Goal: Task Accomplishment & Management: Manage account settings

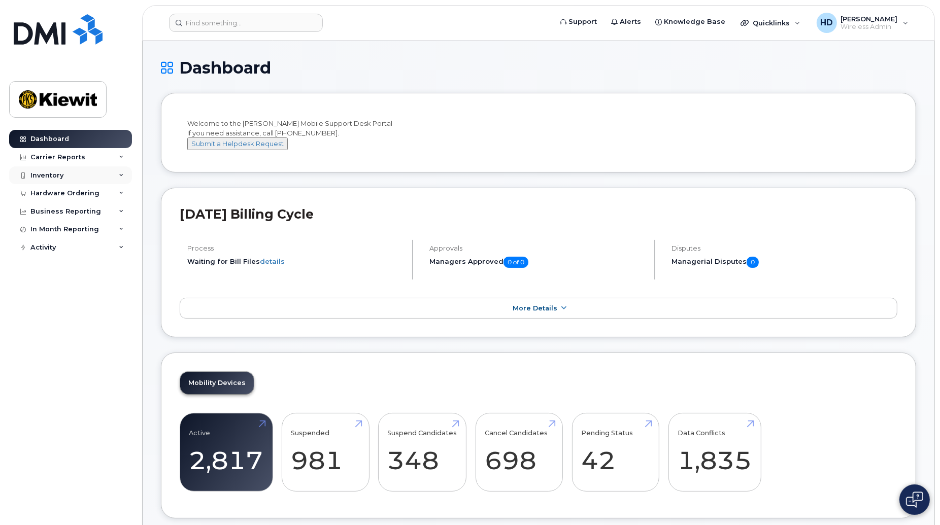
click at [122, 176] on icon at bounding box center [121, 175] width 5 height 5
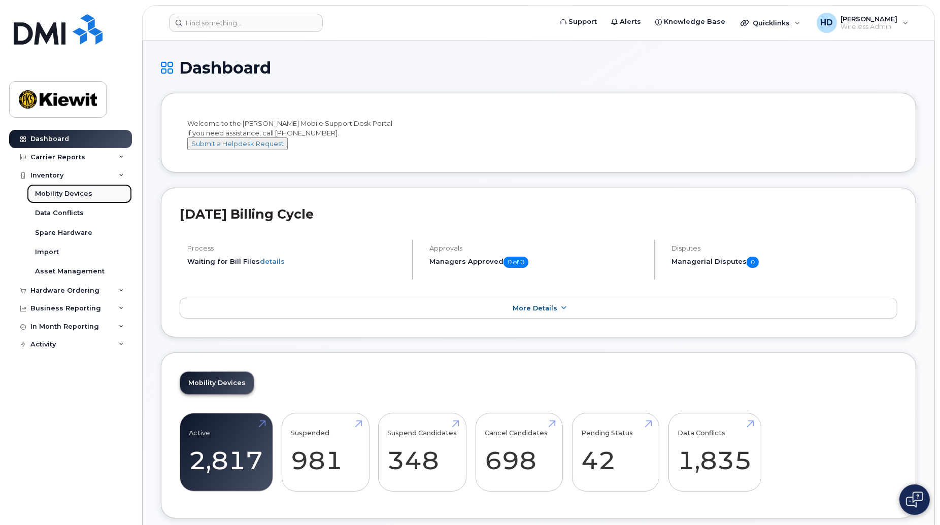
click at [72, 194] on div "Mobility Devices" at bounding box center [63, 193] width 57 height 9
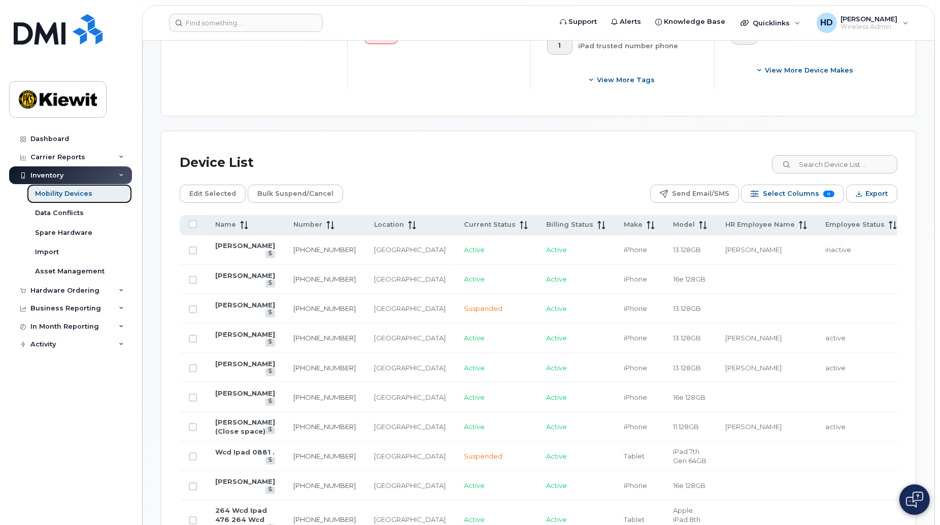
scroll to position [422, 0]
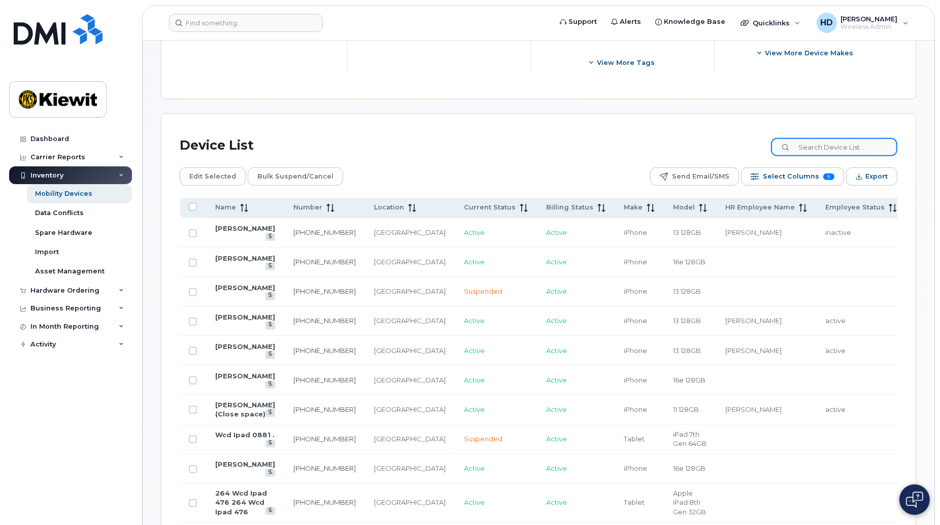
click at [814, 144] on input at bounding box center [834, 147] width 126 height 18
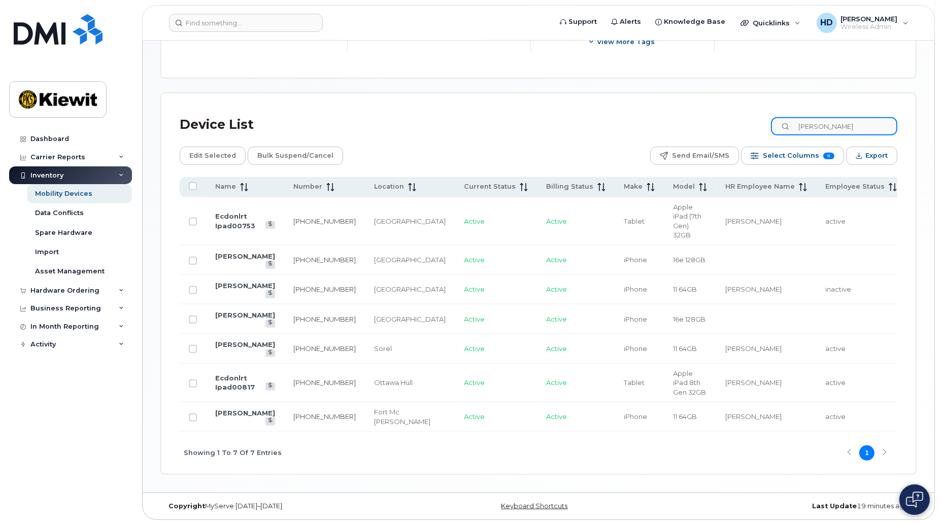
scroll to position [471, 0]
type input "dave"
click at [293, 315] on link "438-466-7332" at bounding box center [324, 319] width 62 height 8
drag, startPoint x: 224, startPoint y: 295, endPoint x: 229, endPoint y: 290, distance: 7.2
click at [225, 311] on link "[PERSON_NAME]" at bounding box center [245, 315] width 60 height 8
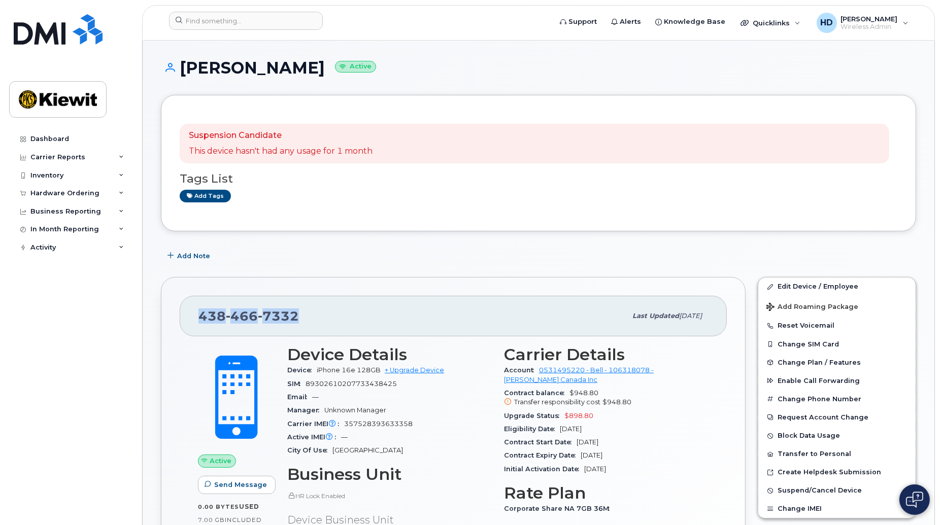
drag, startPoint x: 317, startPoint y: 315, endPoint x: 201, endPoint y: 320, distance: 116.3
click at [201, 320] on div "438 466 7332" at bounding box center [412, 316] width 428 height 21
copy span "438 466 7332"
click at [117, 176] on div "Inventory" at bounding box center [70, 175] width 123 height 18
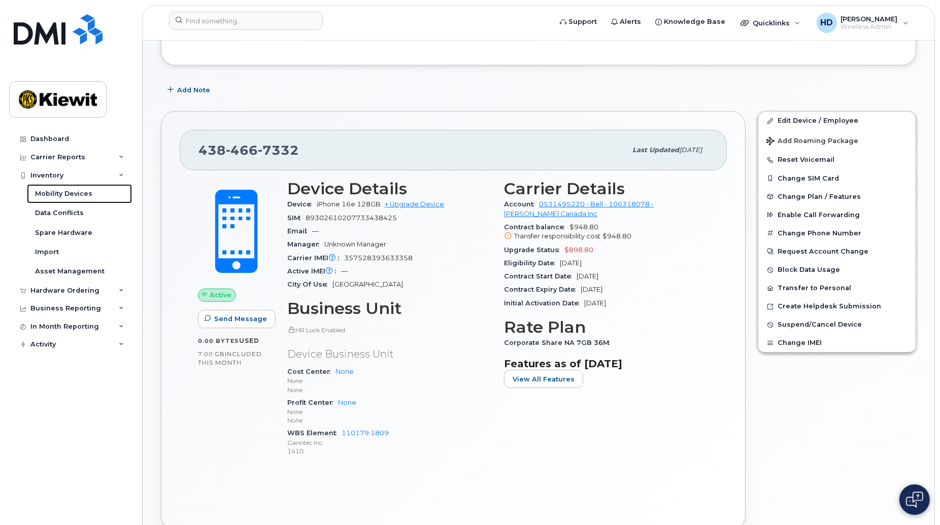
scroll to position [162, 0]
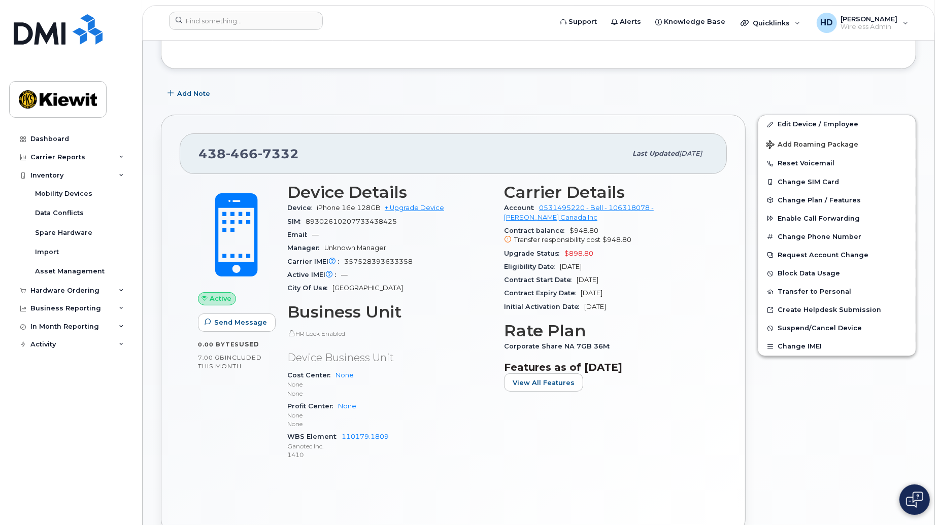
click at [515, 456] on div "Carrier Details Account 0531495220 - Bell - 106318078 - Kiewit Canada Inc Contr…" at bounding box center [606, 326] width 217 height 298
click at [840, 126] on link "Edit Device / Employee" at bounding box center [836, 124] width 157 height 18
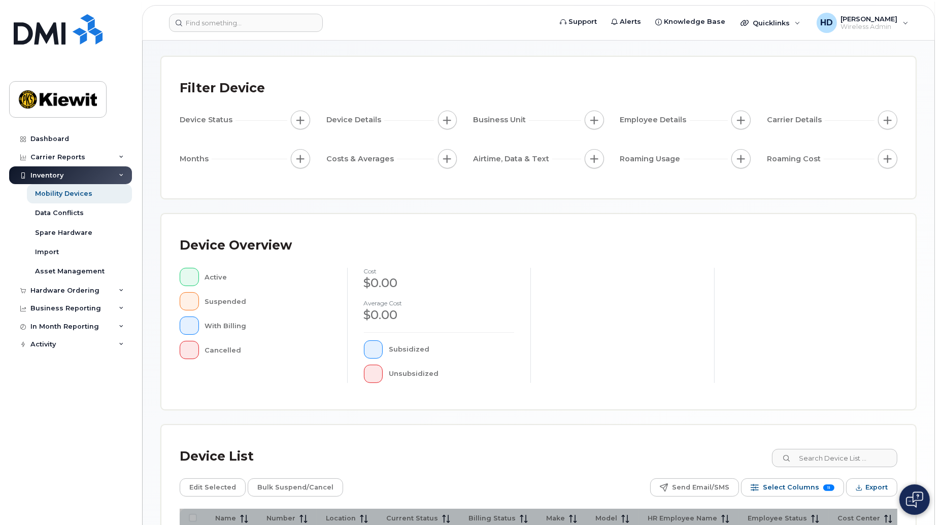
scroll to position [175, 0]
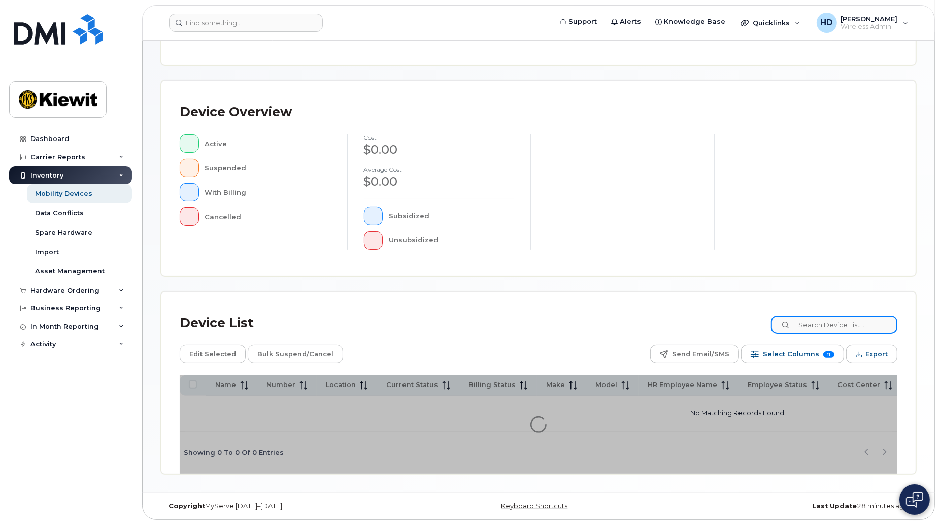
click at [821, 321] on input at bounding box center [834, 325] width 126 height 18
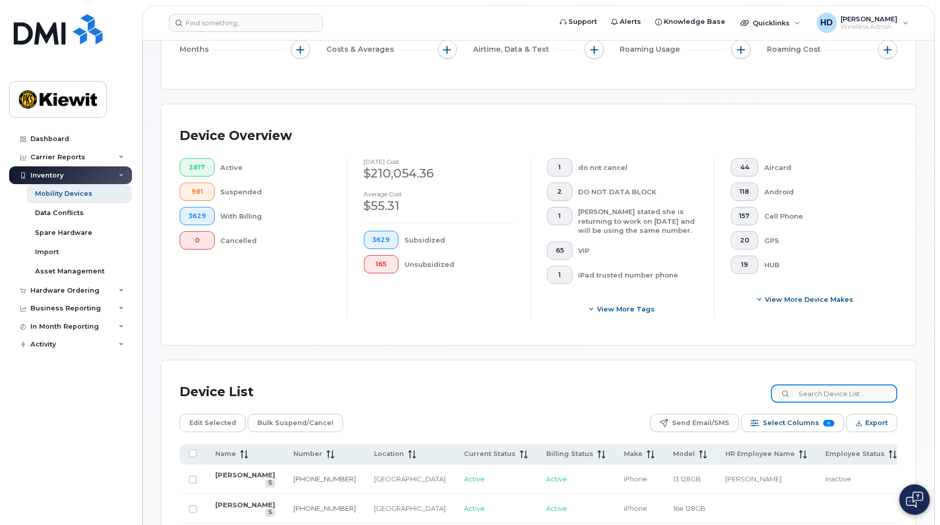
scroll to position [202, 0]
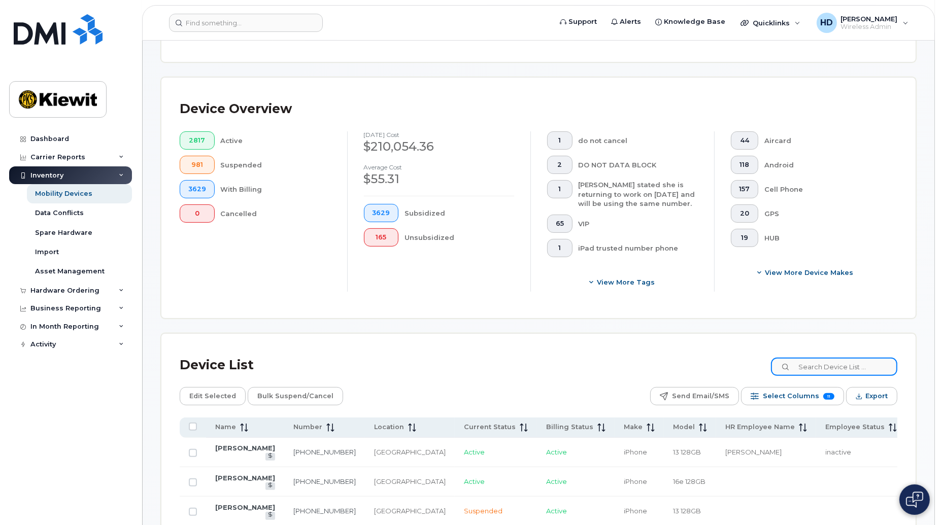
click at [844, 367] on input at bounding box center [834, 367] width 126 height 18
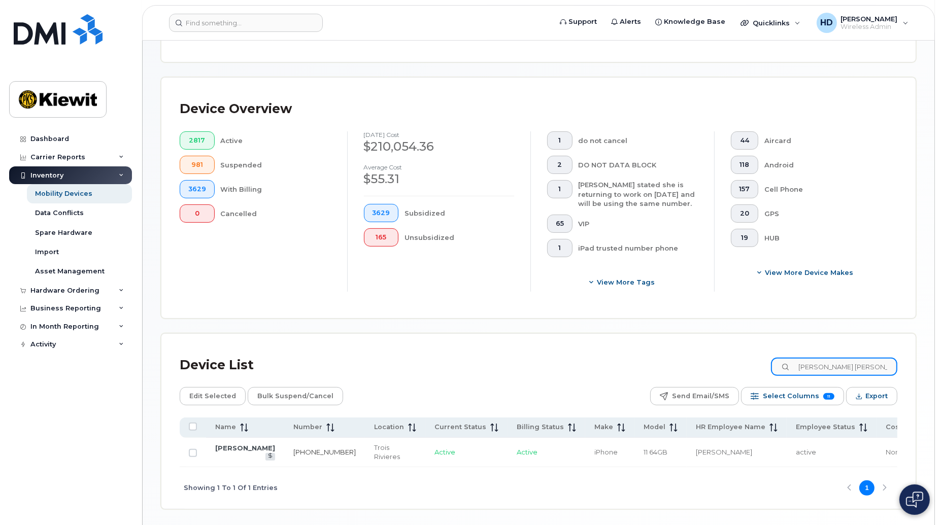
type input "dominic beau"
click at [293, 450] on link "819-668-8214" at bounding box center [324, 452] width 62 height 8
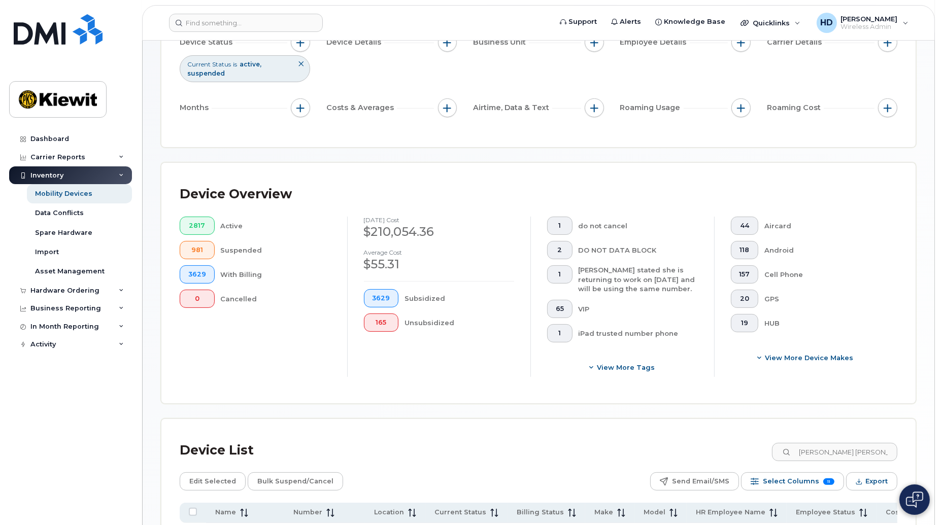
scroll to position [248, 0]
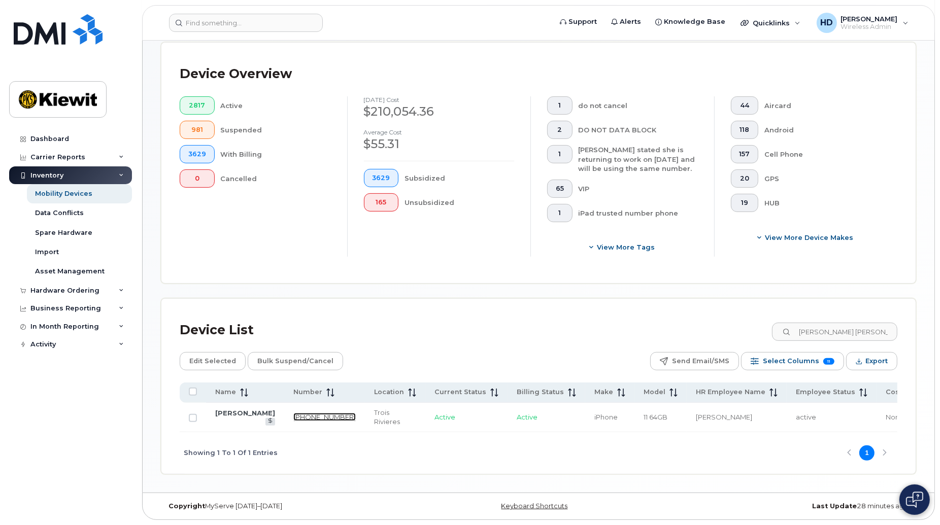
click at [293, 413] on link "819-668-8214" at bounding box center [324, 417] width 62 height 8
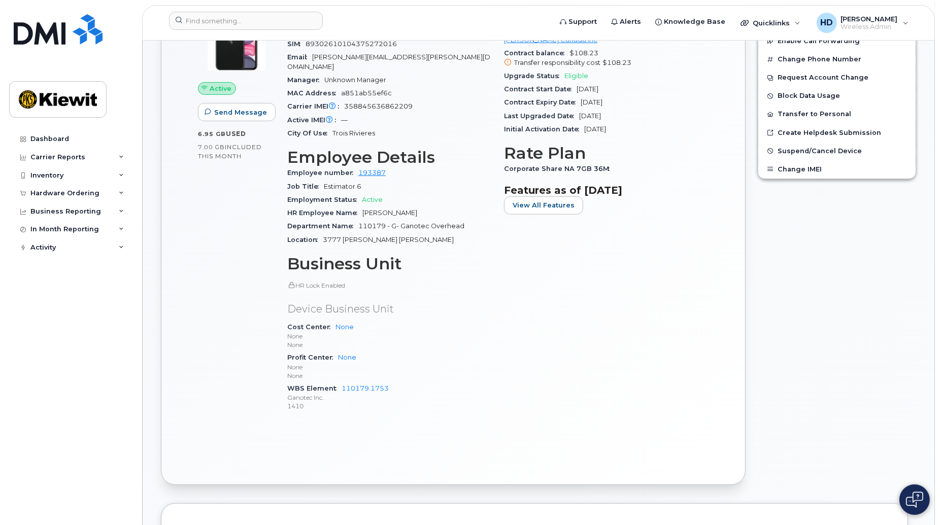
scroll to position [293, 0]
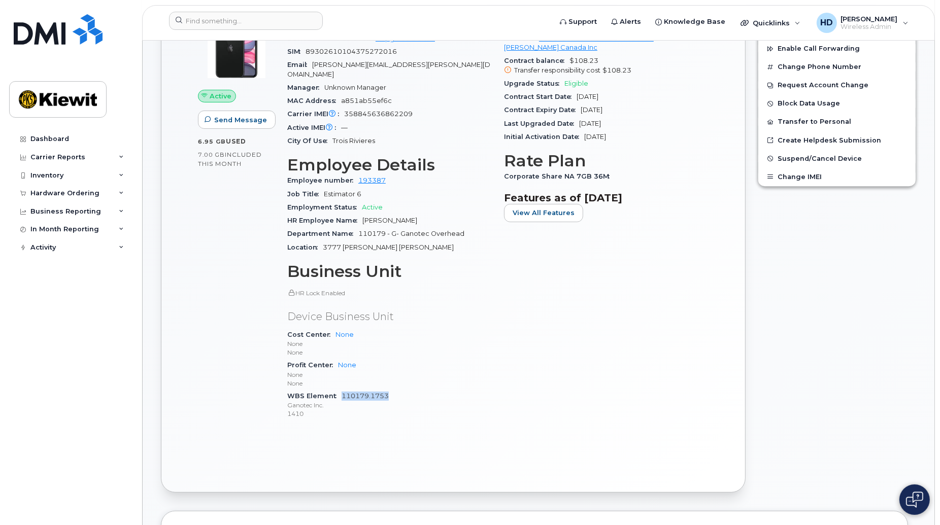
drag, startPoint x: 404, startPoint y: 389, endPoint x: 342, endPoint y: 387, distance: 61.5
click at [342, 390] on div "WBS Element 110179.1753 Ganotec Inc. 1410" at bounding box center [389, 405] width 205 height 31
copy link "110179.1753"
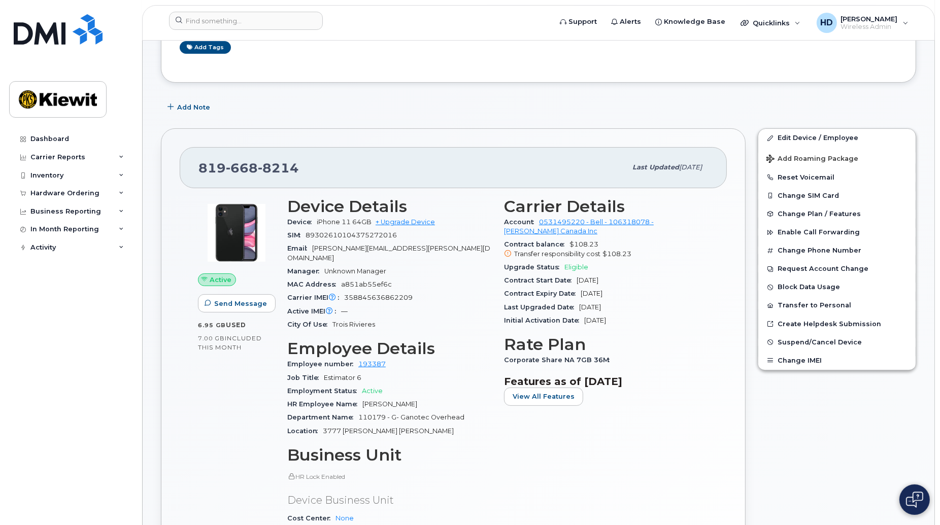
scroll to position [0, 0]
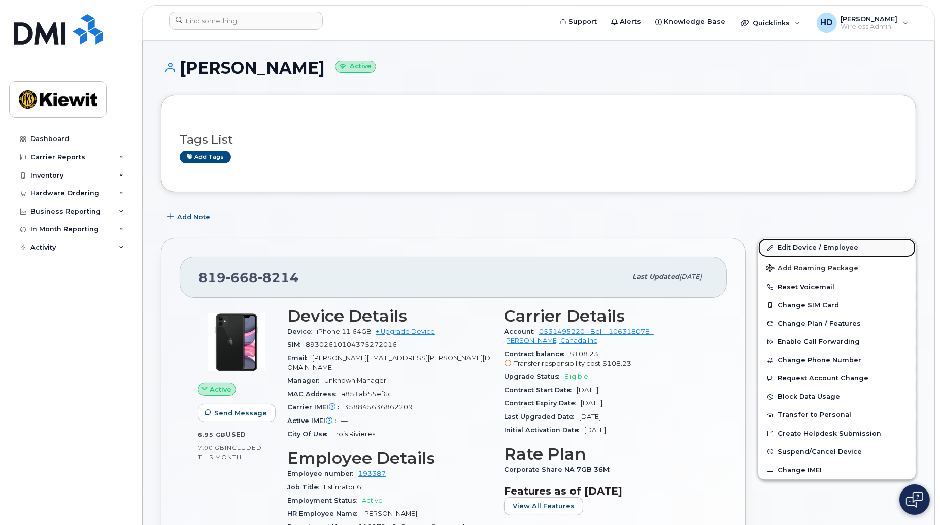
click at [795, 246] on link "Edit Device / Employee" at bounding box center [836, 248] width 157 height 18
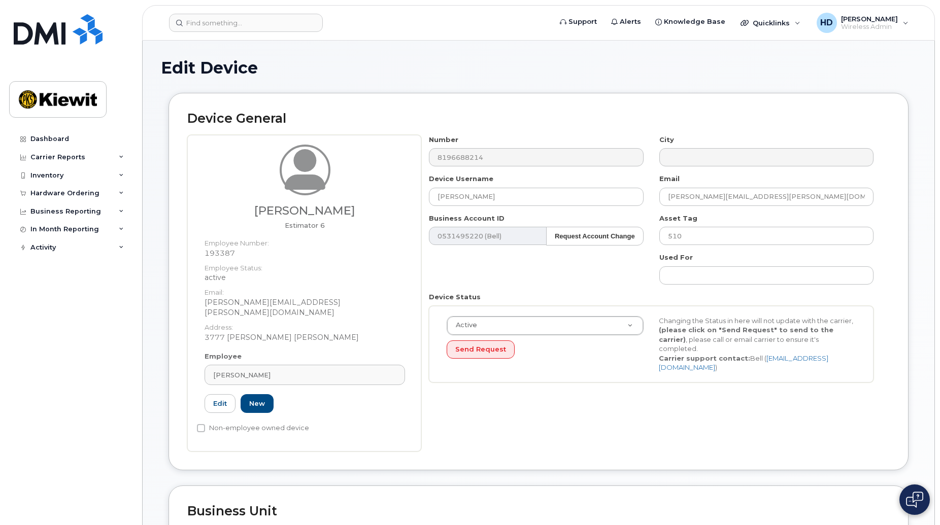
select select "14059"
click at [298, 371] on div "[PERSON_NAME]" at bounding box center [304, 376] width 183 height 10
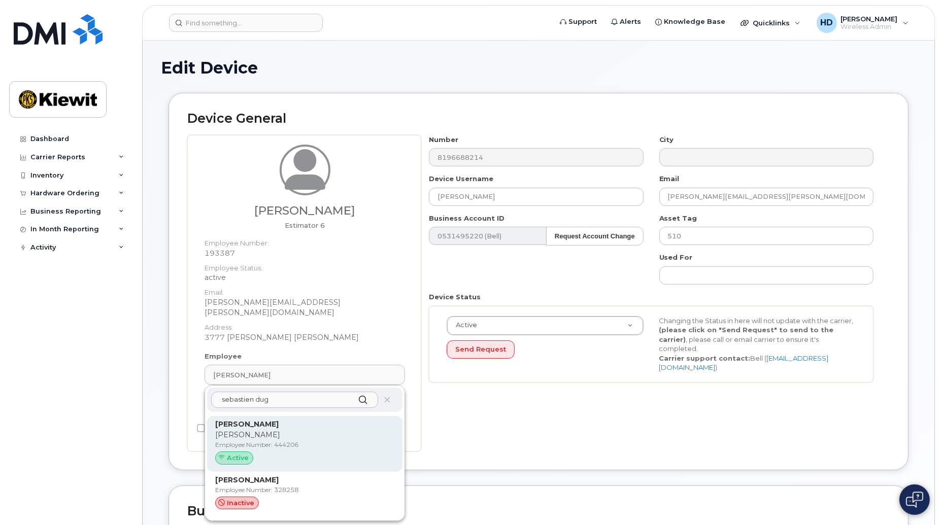
type input "sebastien dug"
click at [295, 441] on p "Employee Number: 444206" at bounding box center [304, 445] width 179 height 9
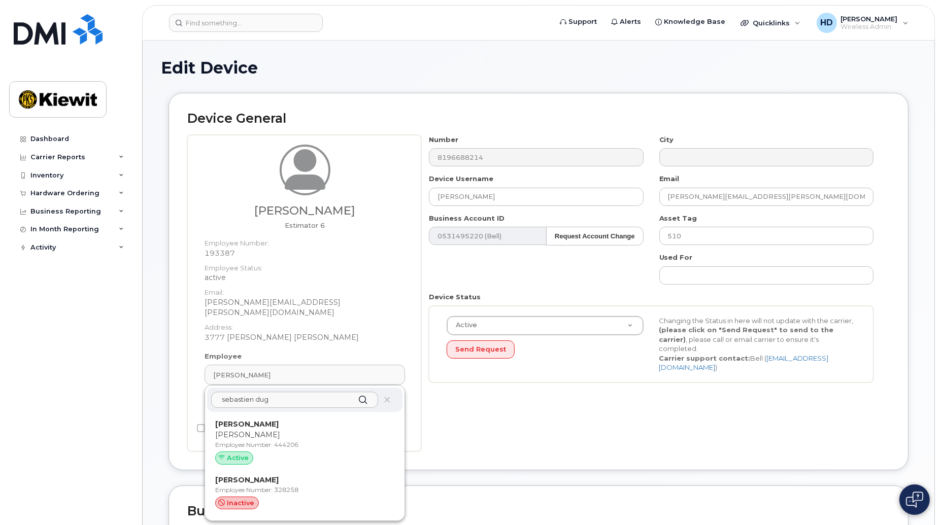
type input "444206"
type input "[PERSON_NAME]"
type input "[EMAIL_ADDRESS][PERSON_NAME][DOMAIN_NAME]"
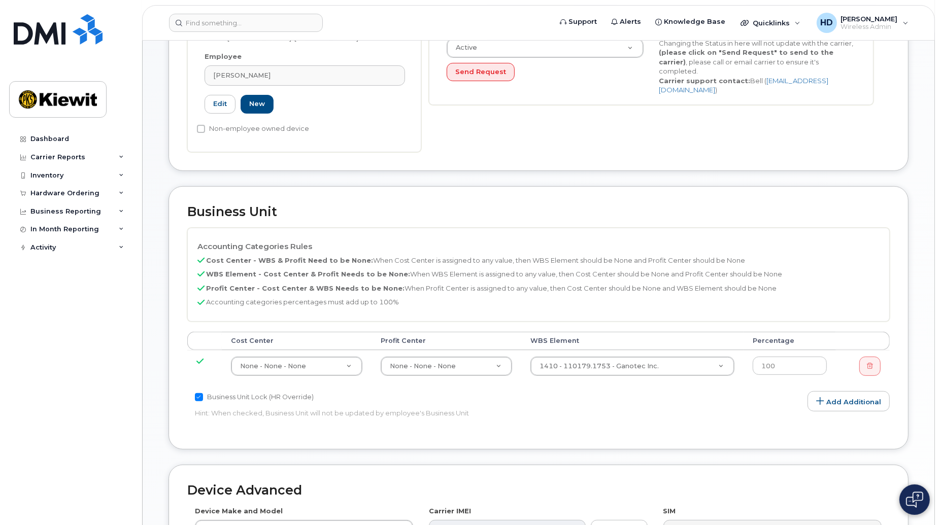
scroll to position [286, 0]
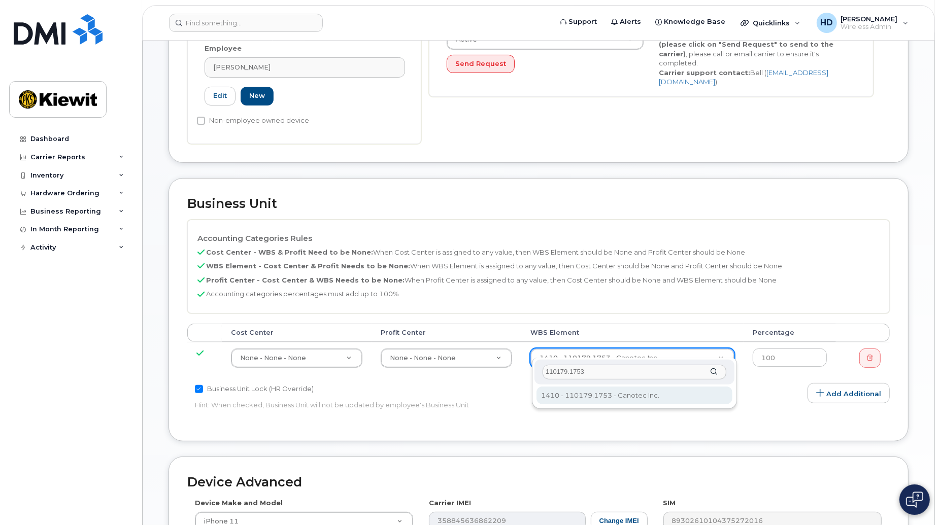
type input "110179.1753"
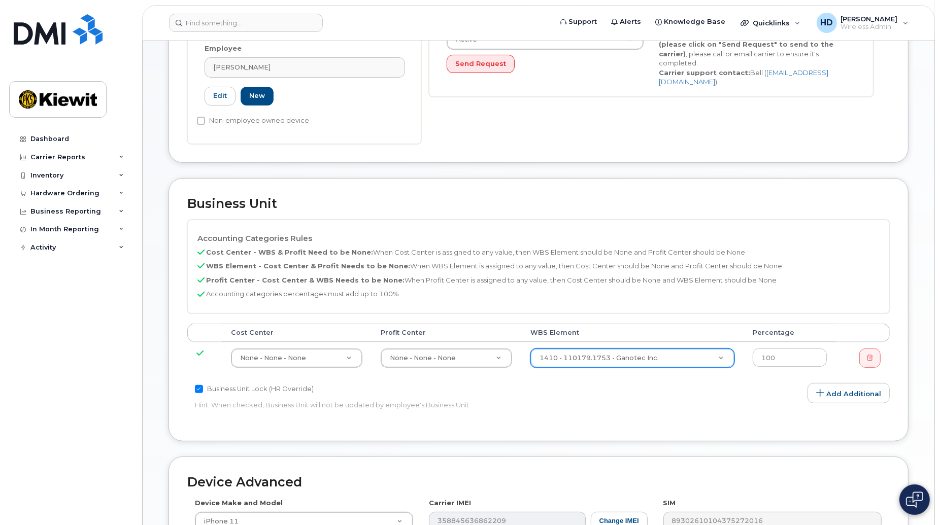
click at [648, 404] on div "Business Unit Lock (HR Override) Hint: When checked, Business Unit will not be …" at bounding box center [421, 399] width 469 height 32
click at [922, 372] on div "Edit Device Device General Sebastien Dugas Employee Number: Employee Status: ac…" at bounding box center [539, 241] width 792 height 972
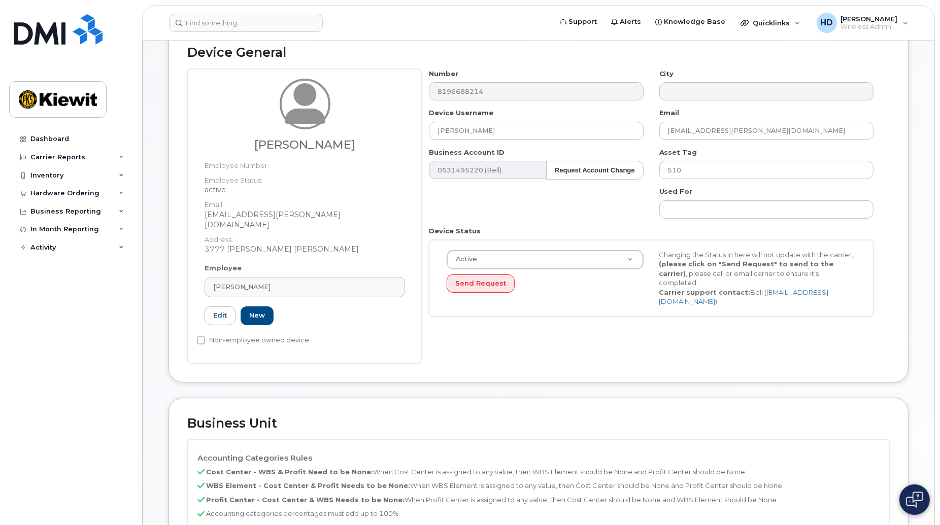
scroll to position [0, 0]
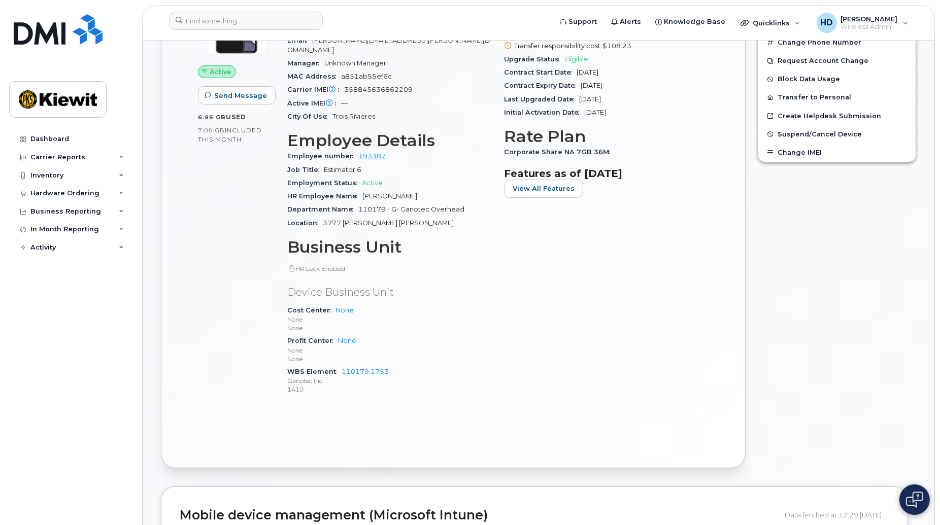
scroll to position [351, 0]
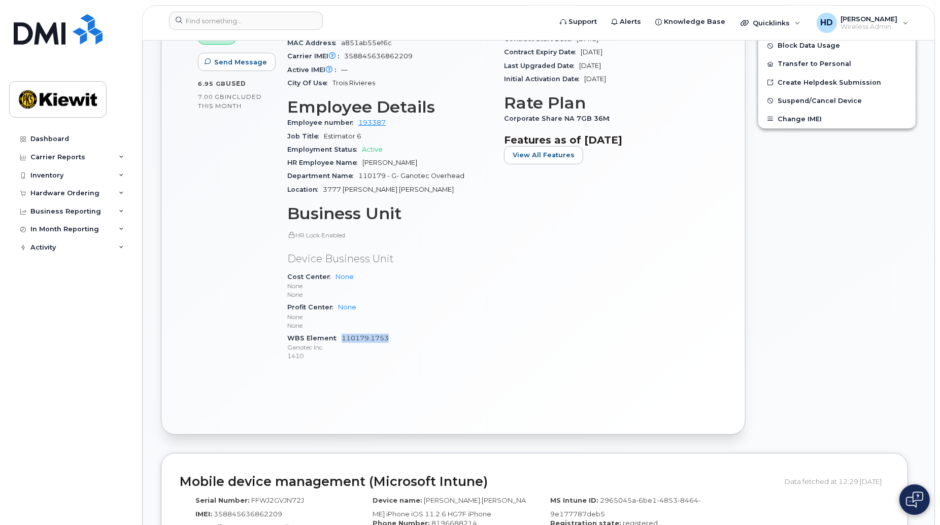
drag, startPoint x: 396, startPoint y: 331, endPoint x: 342, endPoint y: 331, distance: 54.8
click at [342, 332] on div "WBS Element 110179.1753 Ganotec Inc. 1410" at bounding box center [389, 347] width 205 height 31
copy link "110179.1753"
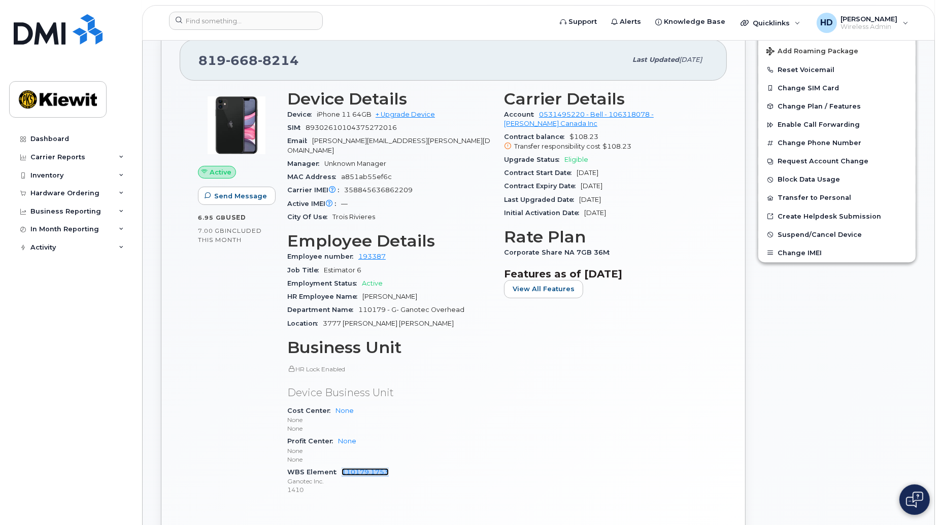
scroll to position [0, 0]
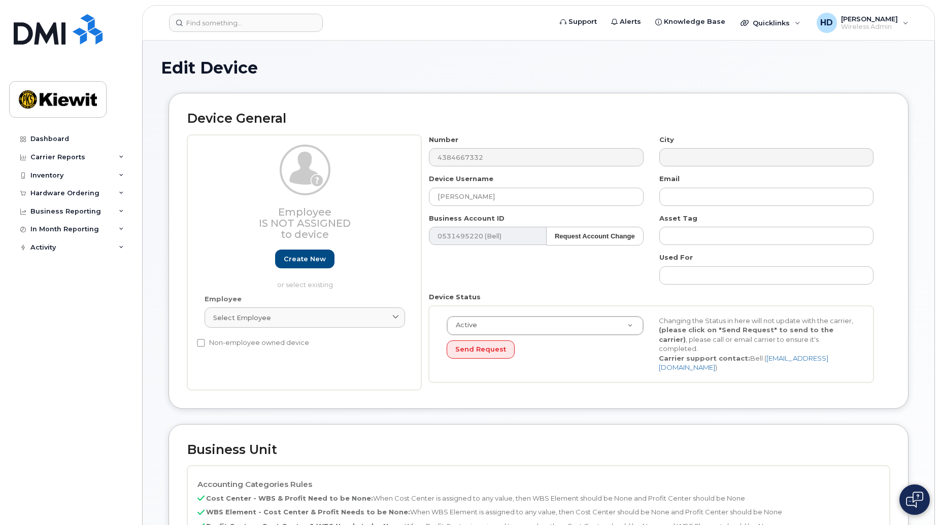
select select "14059"
click at [349, 318] on div "Select employee" at bounding box center [304, 318] width 183 height 10
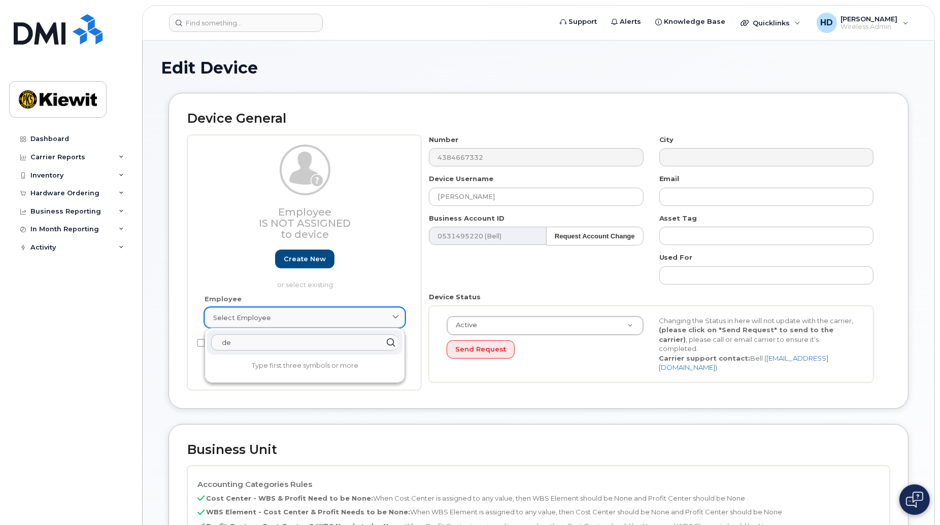
type input "d"
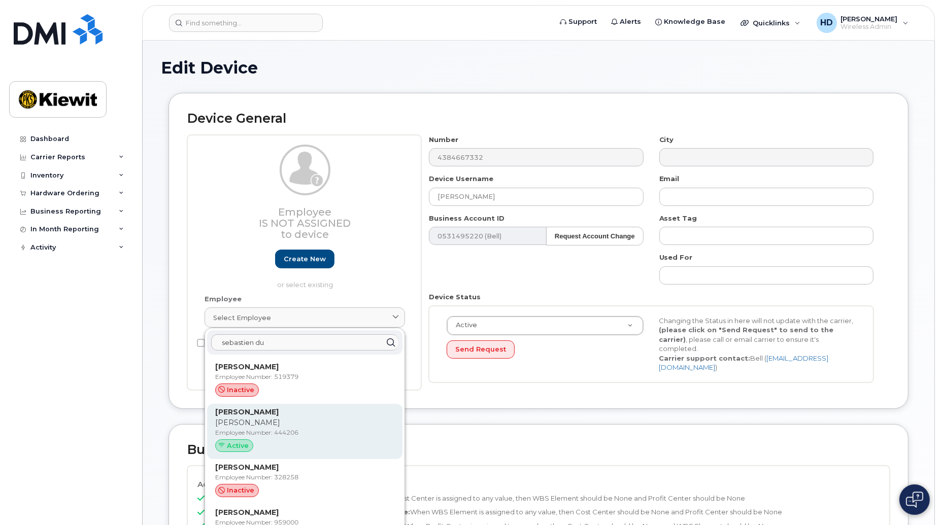
type input "sebastien du"
click at [278, 429] on p "Employee Number: 444206" at bounding box center [304, 432] width 179 height 9
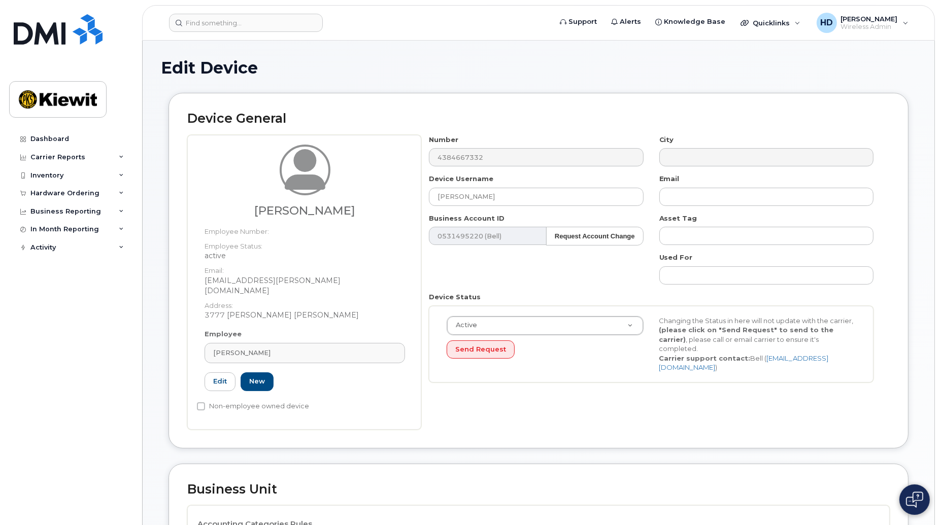
type input "444206"
type input "Sebastien Dugas"
type input "sebastien.dugas@ganotec.com"
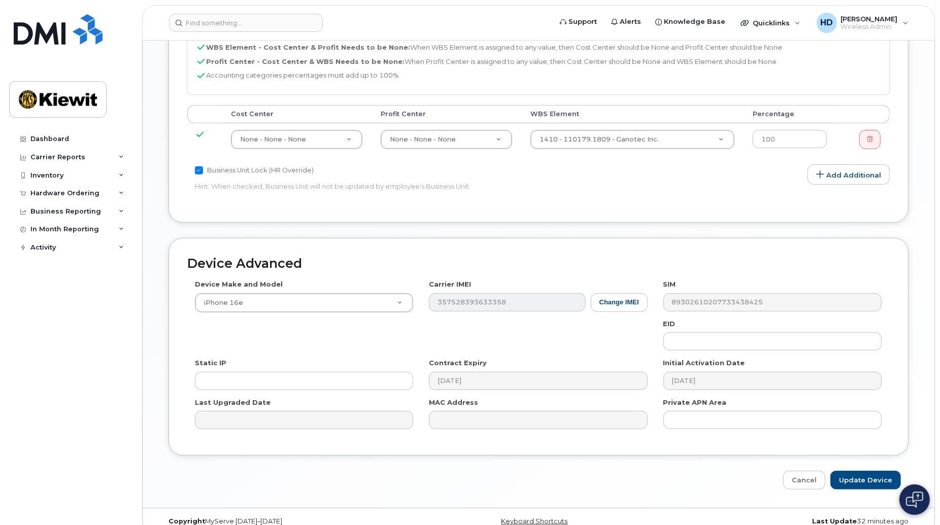
scroll to position [510, 0]
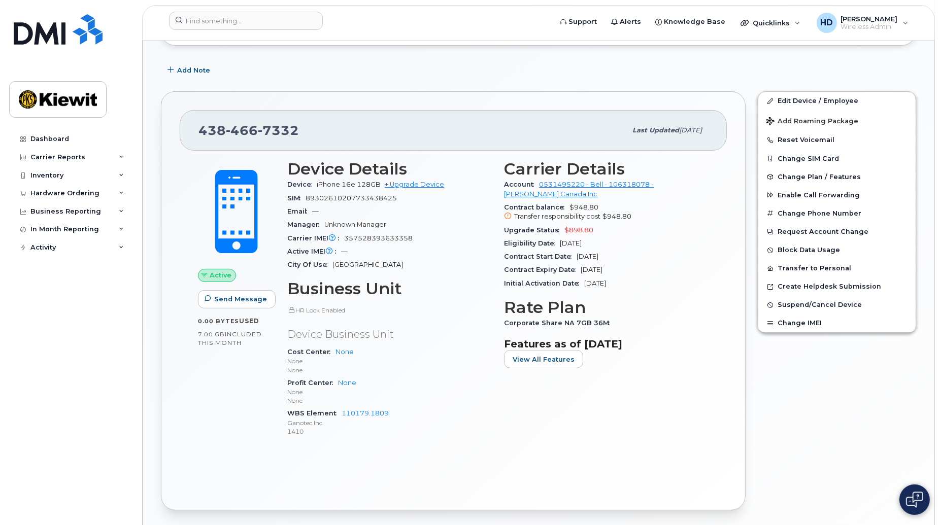
scroll to position [187, 0]
click at [821, 97] on link "Edit Device / Employee" at bounding box center [836, 100] width 157 height 18
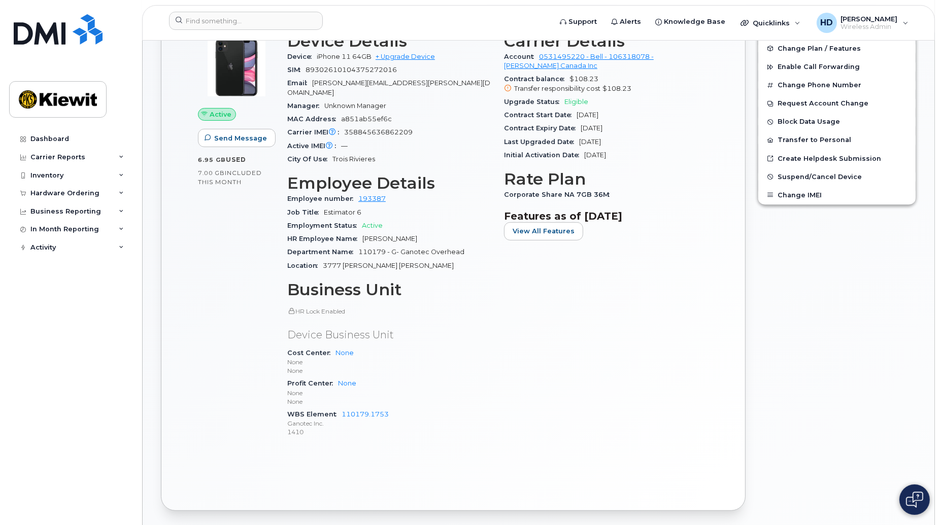
scroll to position [317, 0]
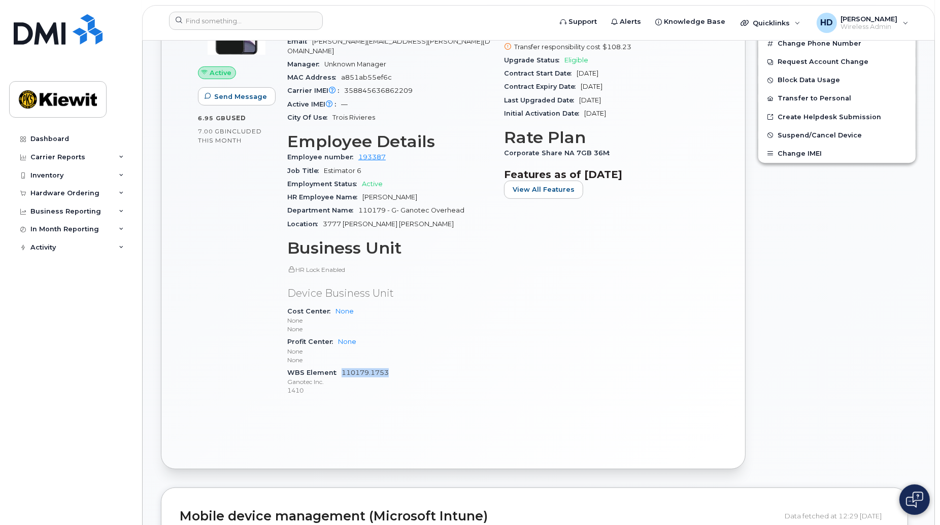
drag, startPoint x: 389, startPoint y: 363, endPoint x: 343, endPoint y: 364, distance: 46.2
click at [343, 366] on div "WBS Element 110179.1753 Ganotec Inc. 1410" at bounding box center [389, 381] width 205 height 31
copy link "110179.1753"
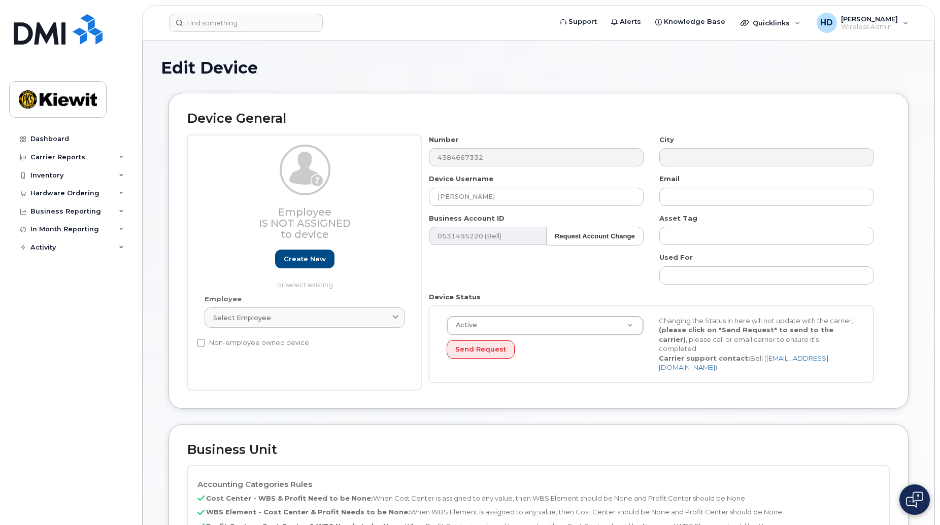
select select "14059"
click at [306, 317] on div "Select employee" at bounding box center [304, 318] width 183 height 10
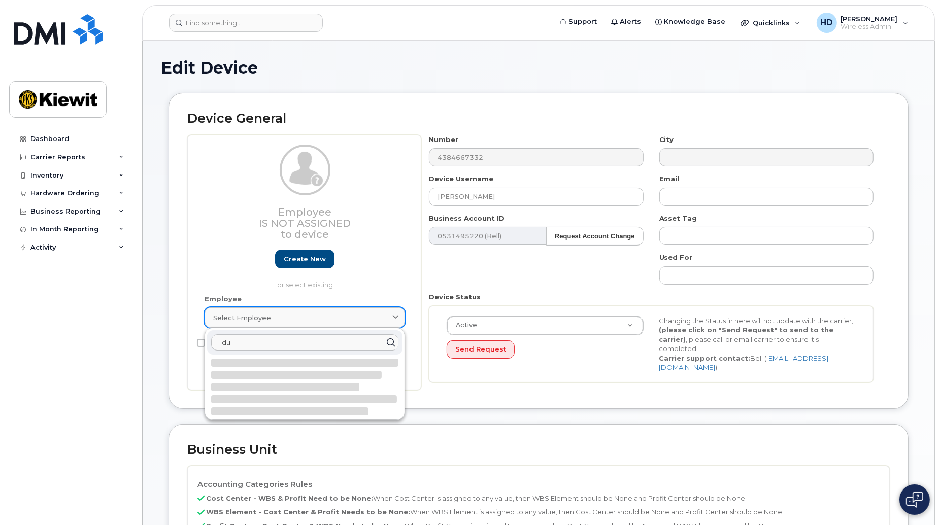
type input "d"
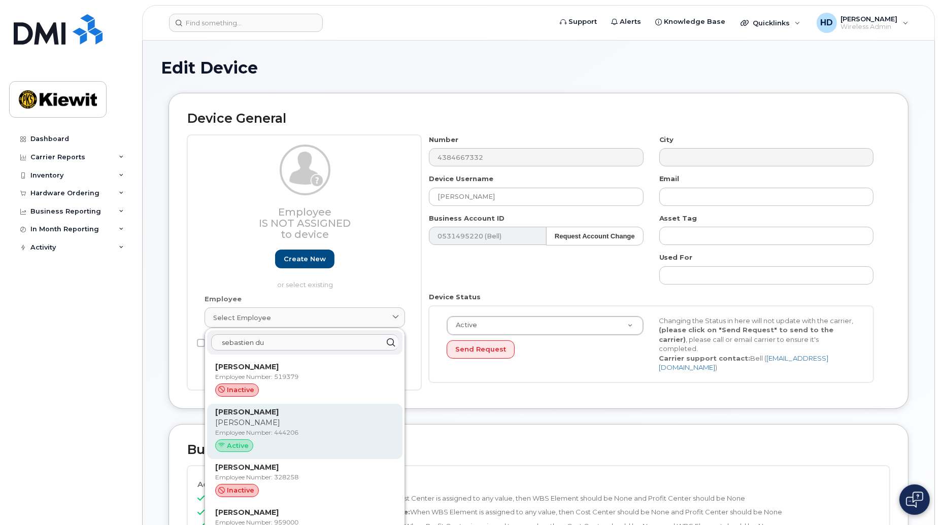
type input "sebastien du"
click at [270, 430] on p "Employee Number: 444206" at bounding box center [304, 432] width 179 height 9
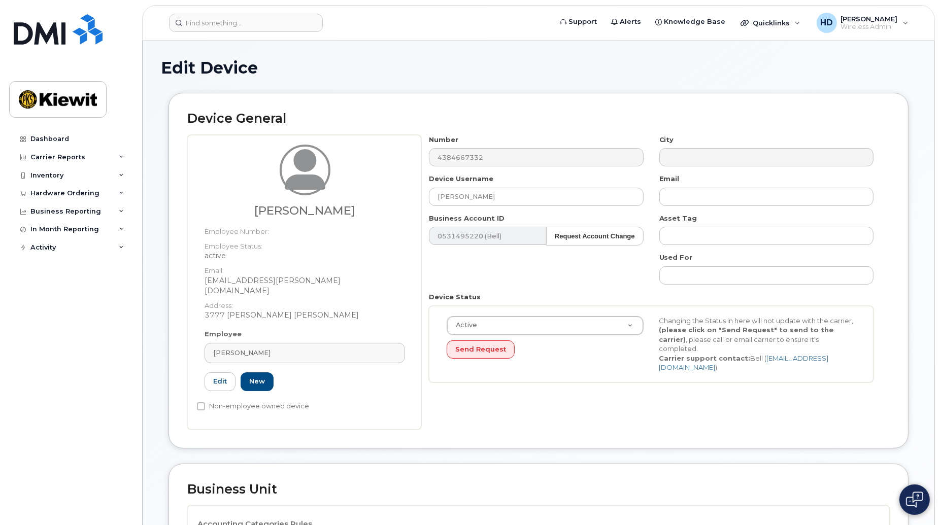
type input "444206"
type input "[PERSON_NAME]"
type input "[EMAIL_ADDRESS][PERSON_NAME][DOMAIN_NAME]"
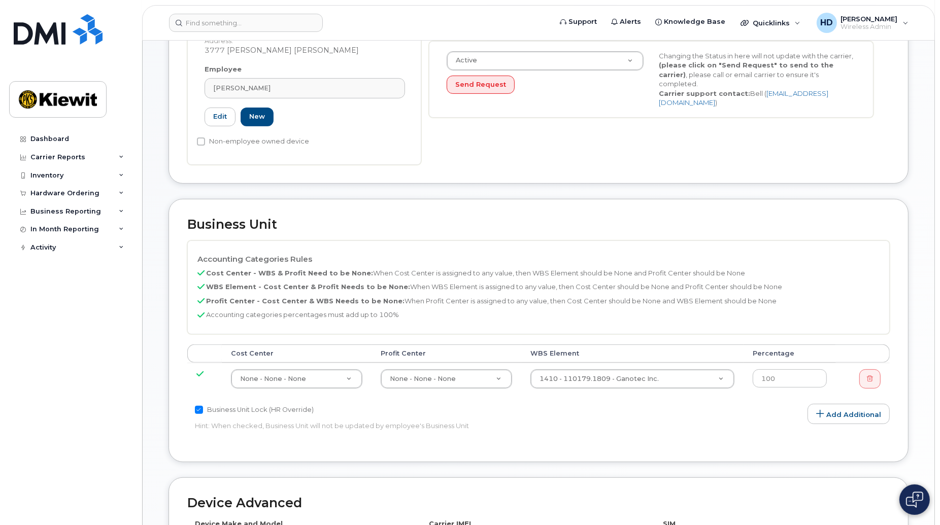
scroll to position [278, 0]
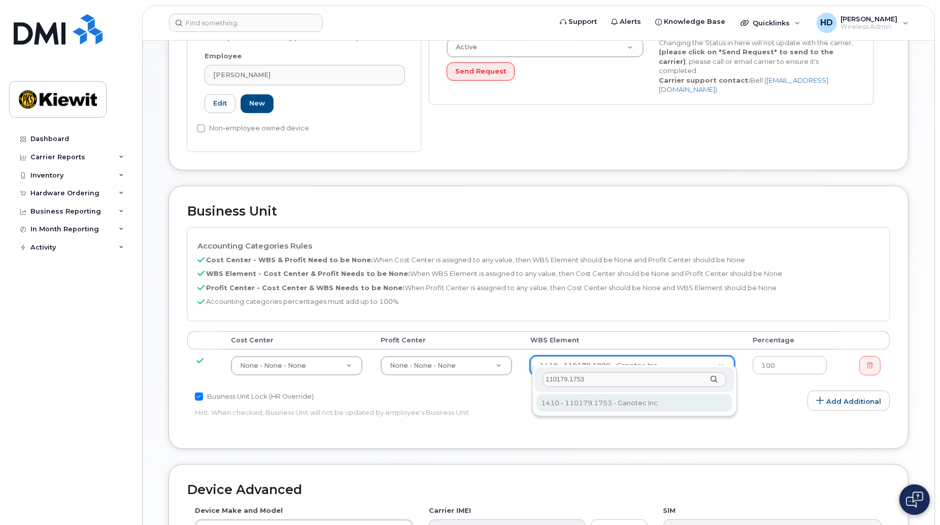
type input "110179.1753"
type input "33454891"
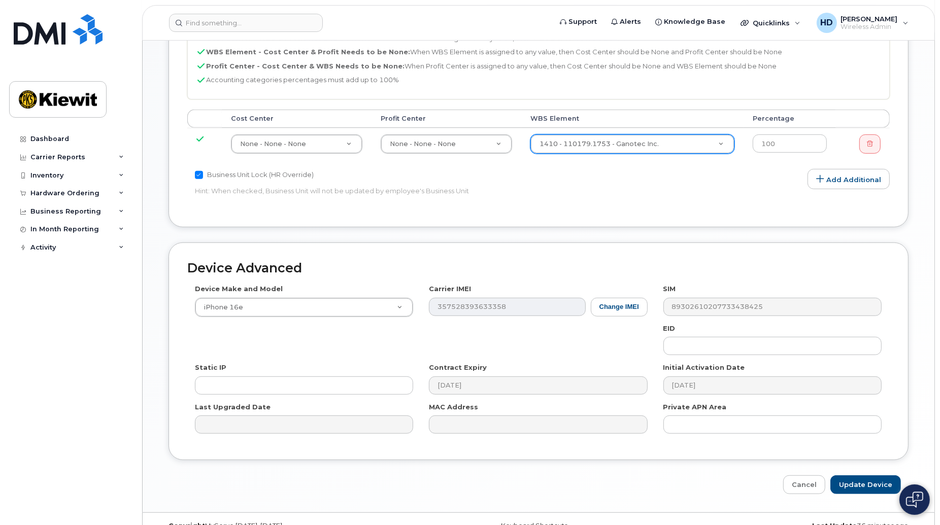
scroll to position [510, 0]
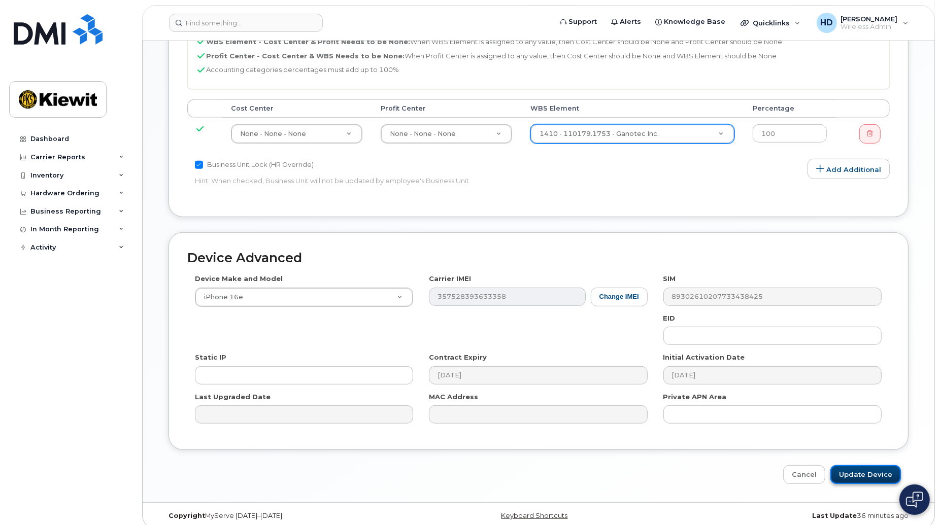
click at [880, 467] on input "Update Device" at bounding box center [865, 474] width 71 height 19
type input "Saving..."
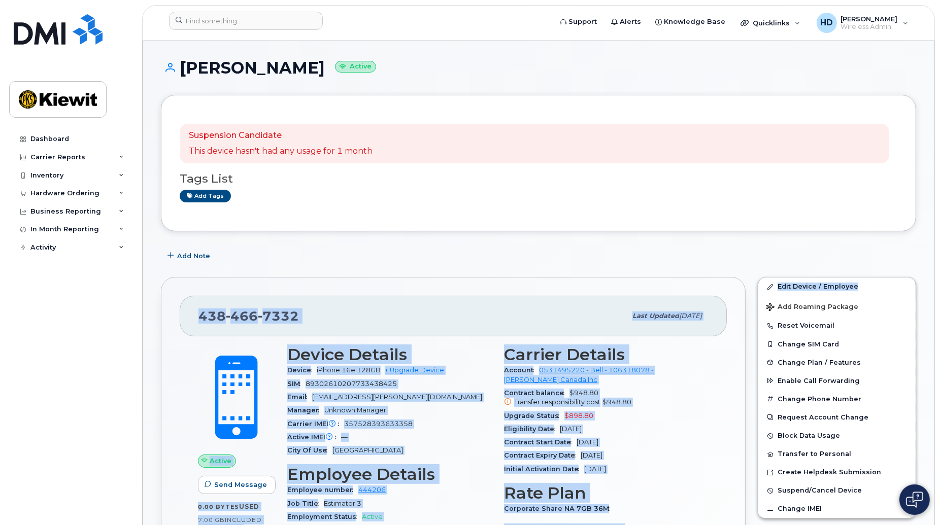
drag, startPoint x: 940, startPoint y: 241, endPoint x: 940, endPoint y: 280, distance: 38.6
drag, startPoint x: 940, startPoint y: 280, endPoint x: 773, endPoint y: 245, distance: 170.6
